Goal: Information Seeking & Learning: Check status

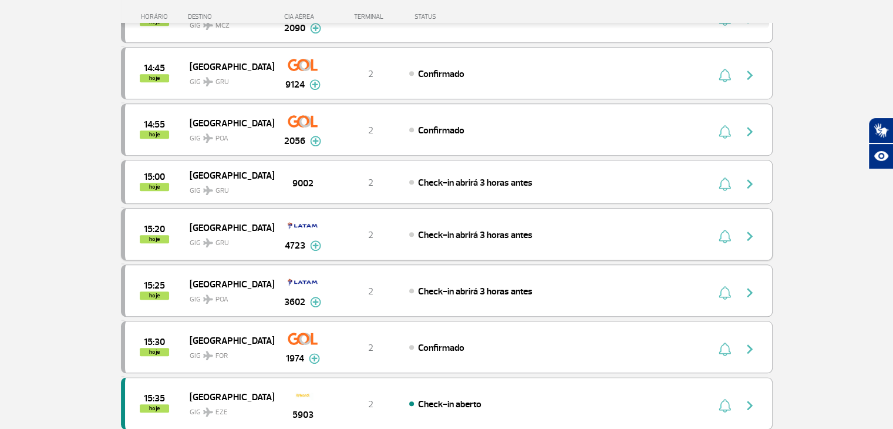
scroll to position [939, 0]
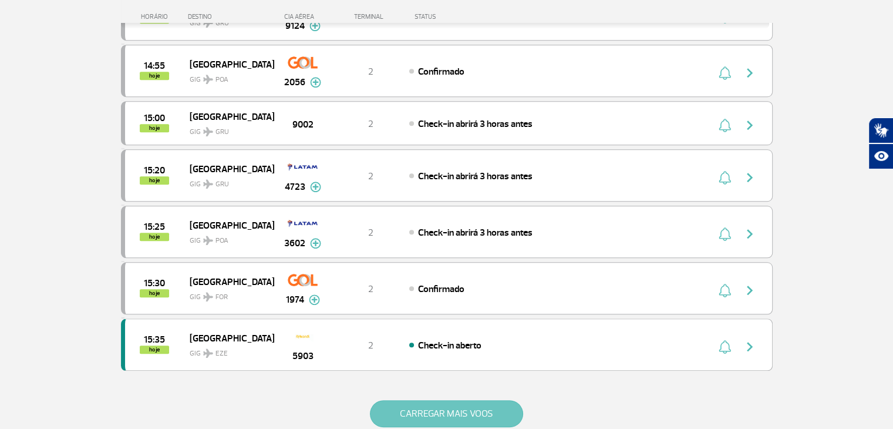
click at [440, 407] on button "CARREGAR MAIS VOOS" at bounding box center [446, 413] width 153 height 27
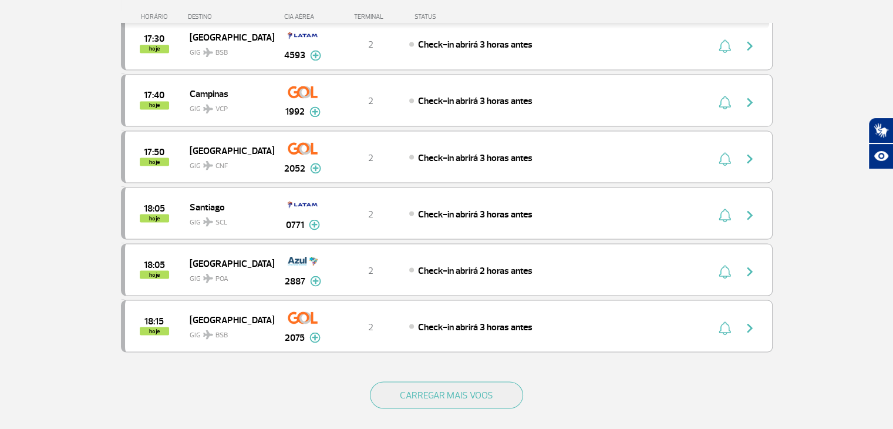
scroll to position [2172, 0]
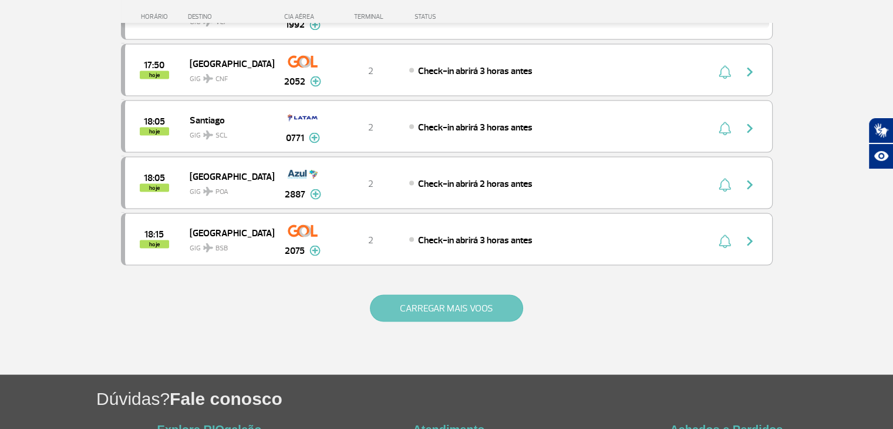
click at [461, 294] on button "CARREGAR MAIS VOOS" at bounding box center [446, 307] width 153 height 27
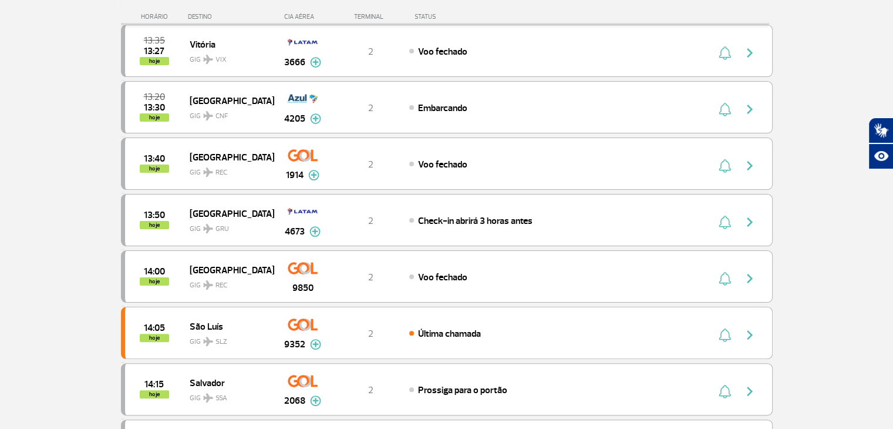
scroll to position [0, 0]
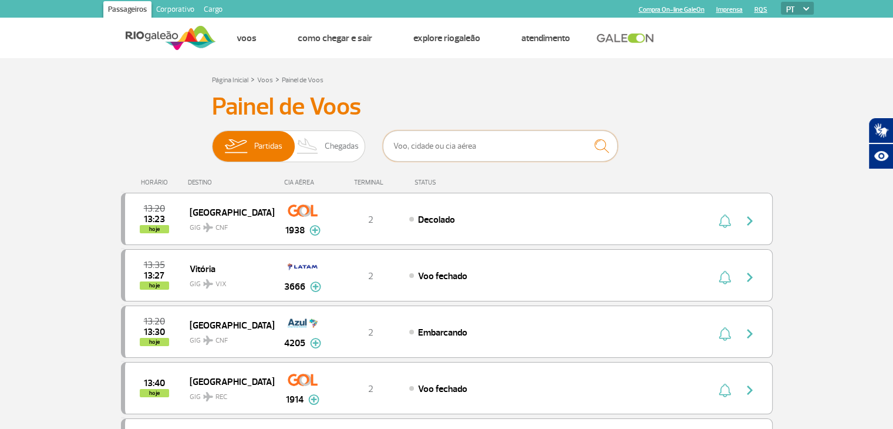
click at [452, 144] on input "text" at bounding box center [500, 145] width 235 height 31
type input "[GEOGRAPHIC_DATA]"
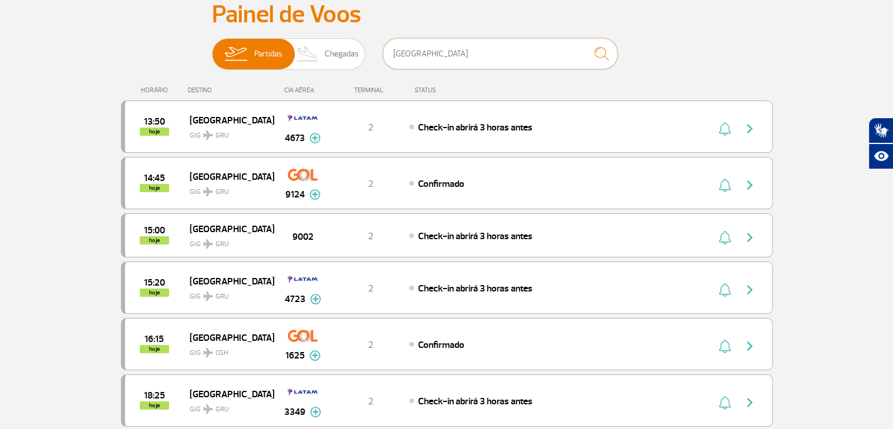
scroll to position [117, 0]
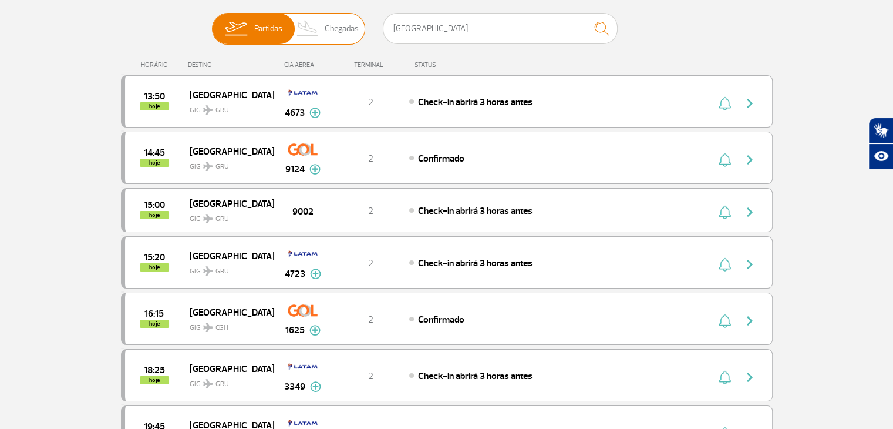
click at [347, 33] on span "Chegadas" at bounding box center [342, 29] width 34 height 31
click at [212, 23] on input "Partidas Chegadas" at bounding box center [212, 23] width 0 height 0
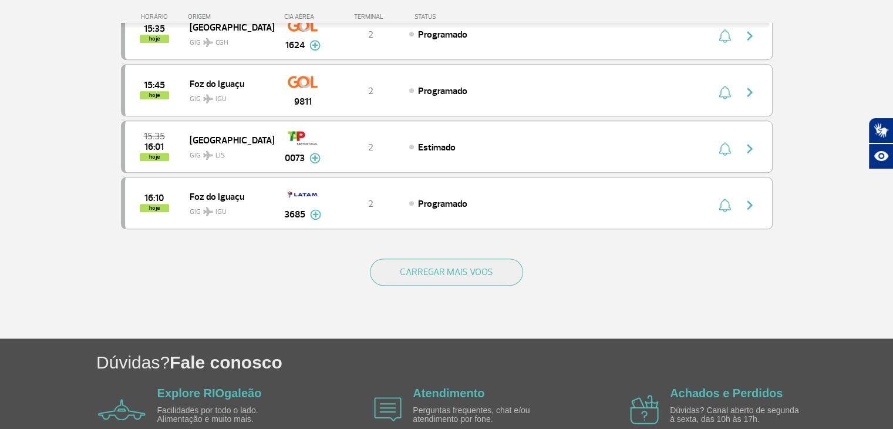
scroll to position [1153, 0]
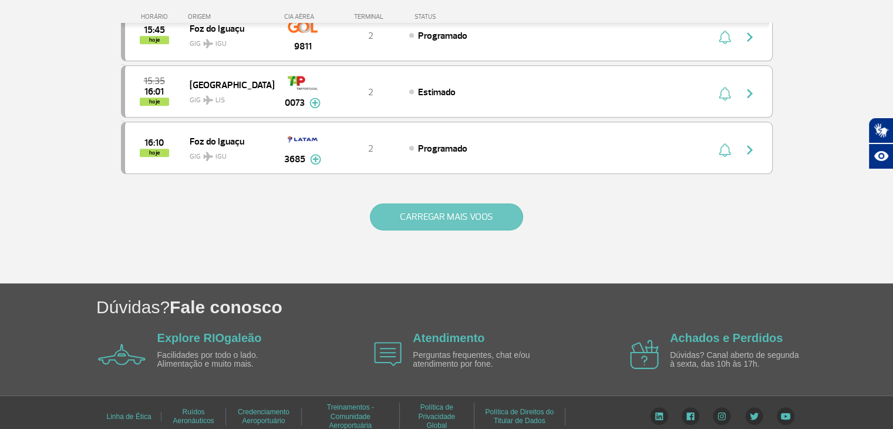
click at [436, 217] on button "CARREGAR MAIS VOOS" at bounding box center [446, 216] width 153 height 27
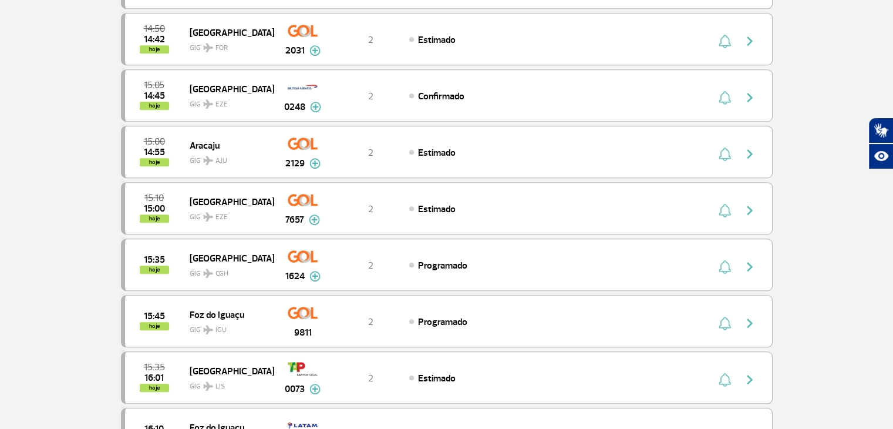
scroll to position [0, 0]
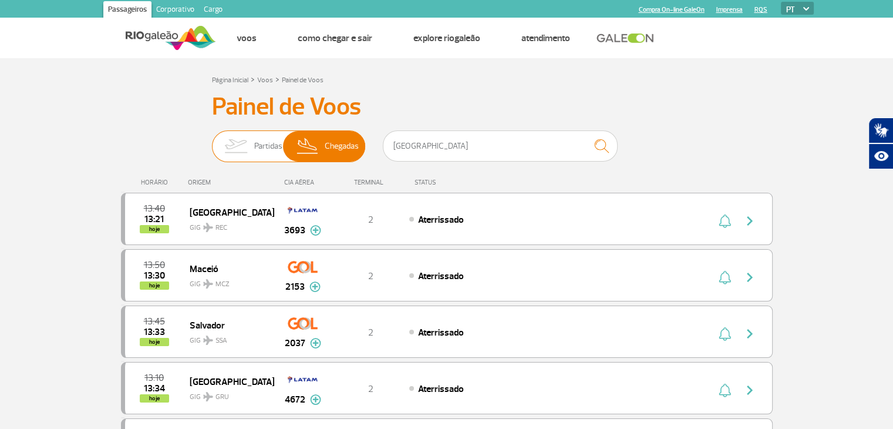
click at [258, 146] on span "Partidas" at bounding box center [268, 146] width 28 height 31
click at [212, 140] on input "Partidas Chegadas" at bounding box center [212, 140] width 0 height 0
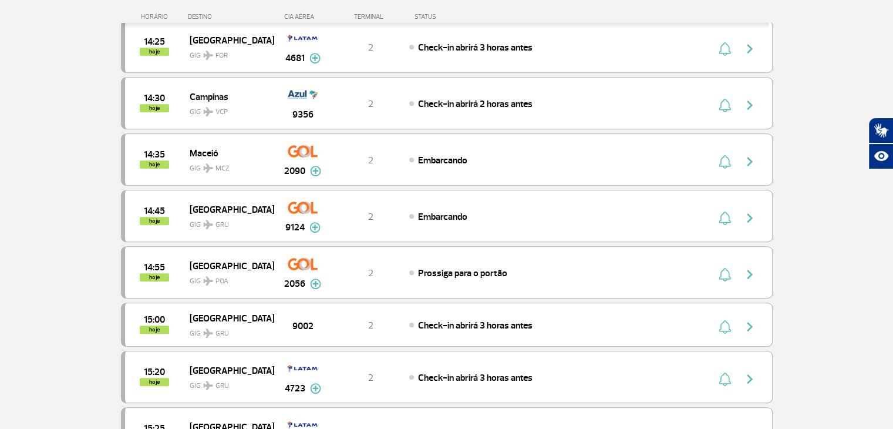
scroll to position [587, 0]
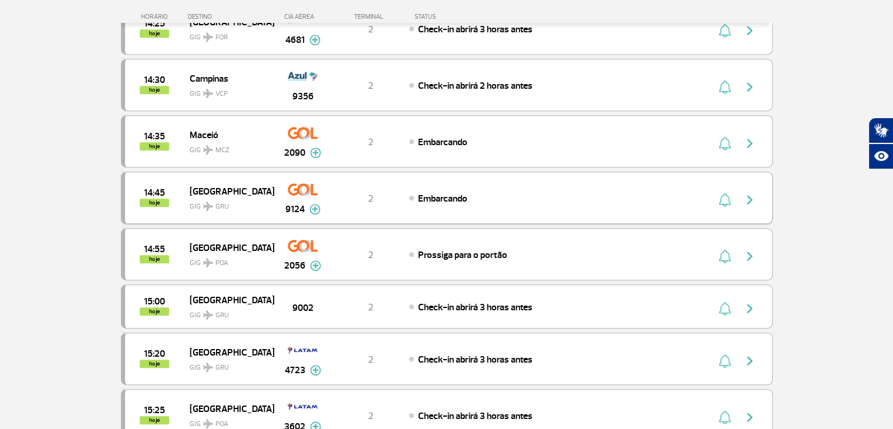
click at [751, 193] on img "button" at bounding box center [750, 200] width 14 height 14
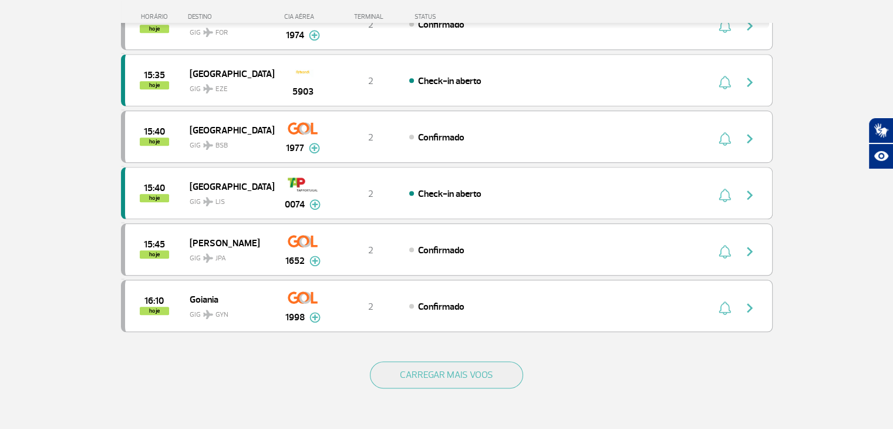
scroll to position [998, 0]
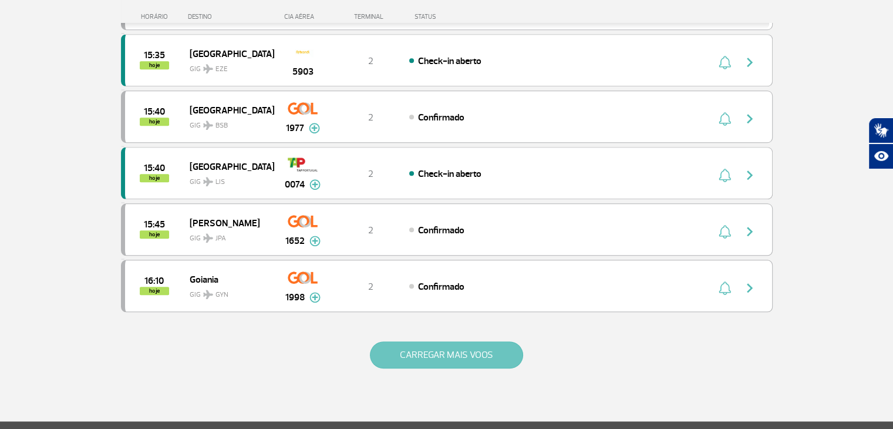
click at [442, 341] on button "CARREGAR MAIS VOOS" at bounding box center [446, 354] width 153 height 27
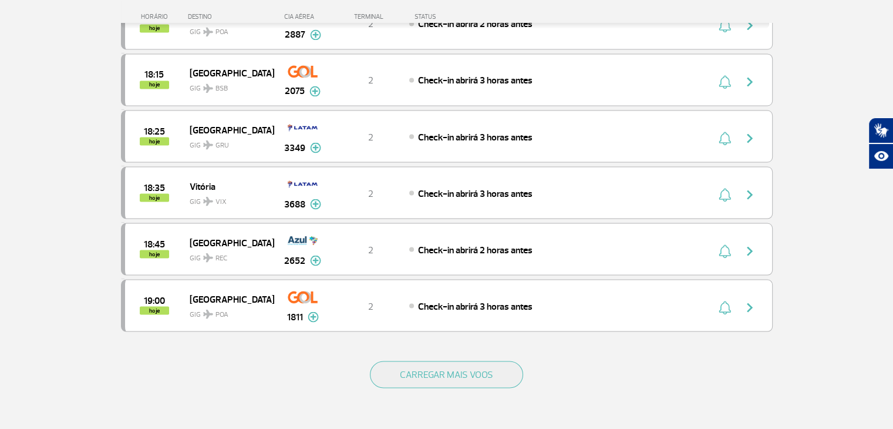
scroll to position [2114, 0]
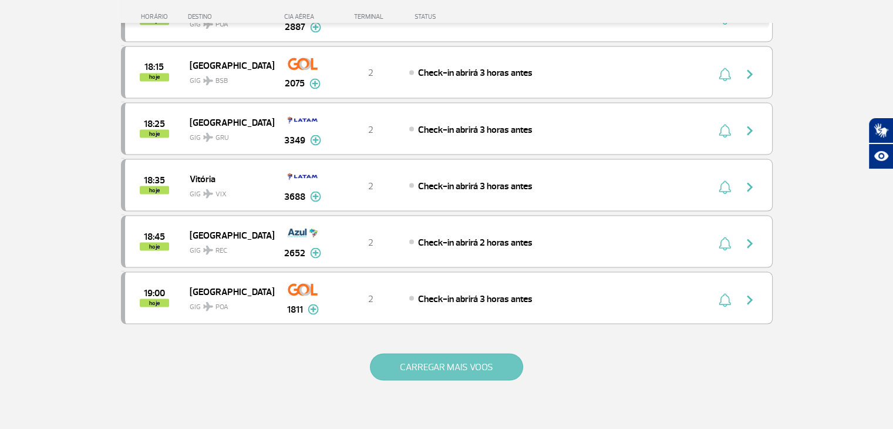
click at [417, 353] on button "CARREGAR MAIS VOOS" at bounding box center [446, 366] width 153 height 27
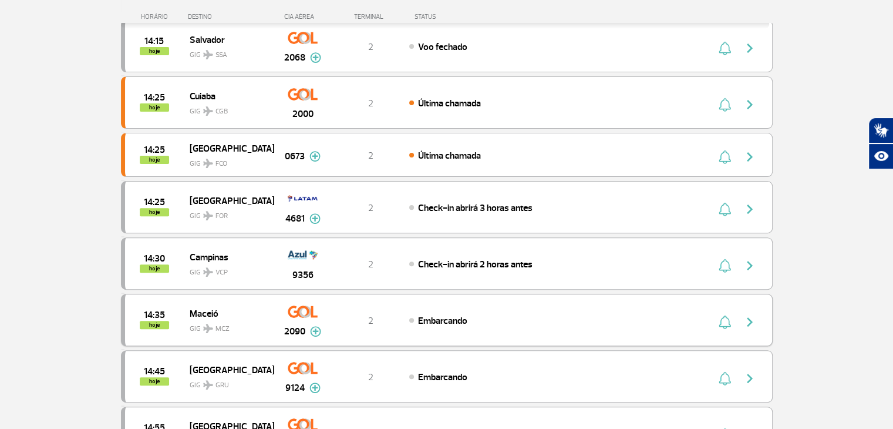
scroll to position [0, 0]
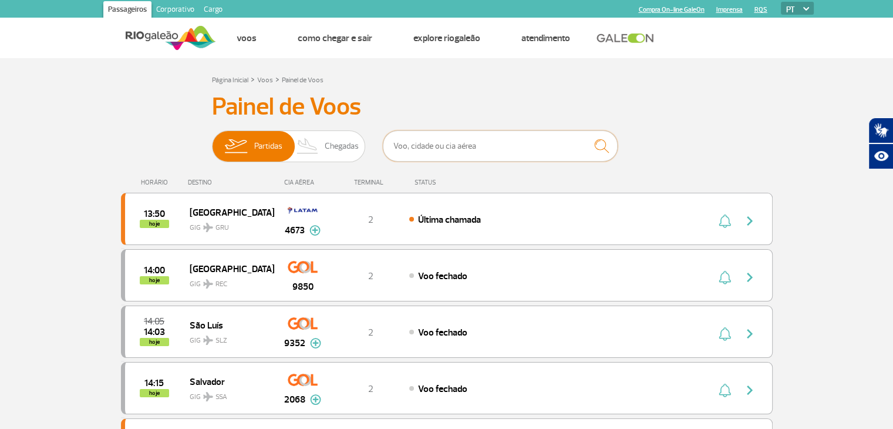
click at [452, 153] on input "text" at bounding box center [500, 145] width 235 height 31
type input "[GEOGRAPHIC_DATA]"
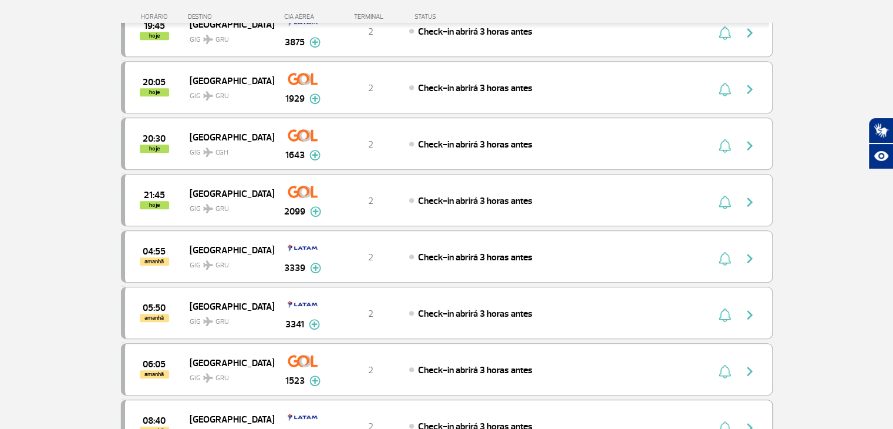
scroll to position [470, 0]
